Goal: Find contact information: Find contact information

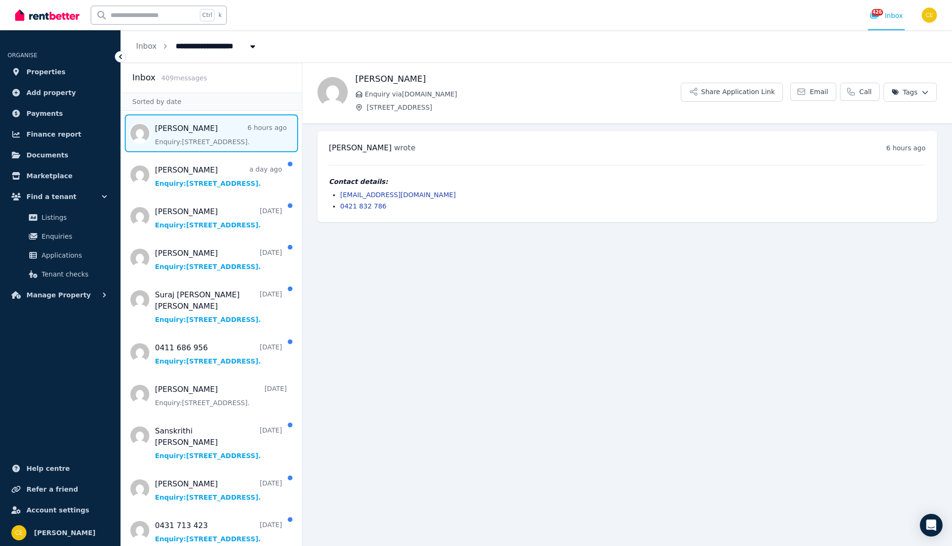
drag, startPoint x: 341, startPoint y: 192, endPoint x: 392, endPoint y: 193, distance: 51.1
click at [341, 192] on link "[EMAIL_ADDRESS][DOMAIN_NAME]" at bounding box center [398, 195] width 116 height 8
drag, startPoint x: 416, startPoint y: 194, endPoint x: 339, endPoint y: 197, distance: 77.1
click at [339, 197] on ul "[EMAIL_ADDRESS][DOMAIN_NAME] 0421 832 786" at bounding box center [627, 200] width 597 height 21
